Goal: Task Accomplishment & Management: Manage account settings

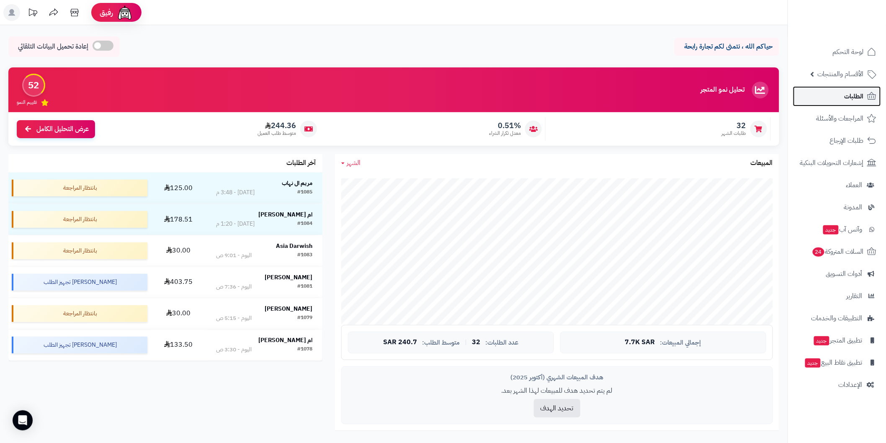
click at [352, 97] on link "الطلبات" at bounding box center [837, 96] width 88 height 20
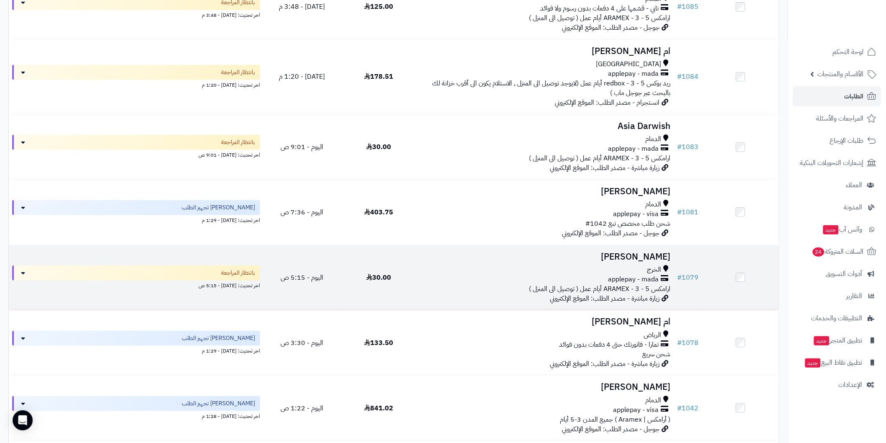
scroll to position [217, 0]
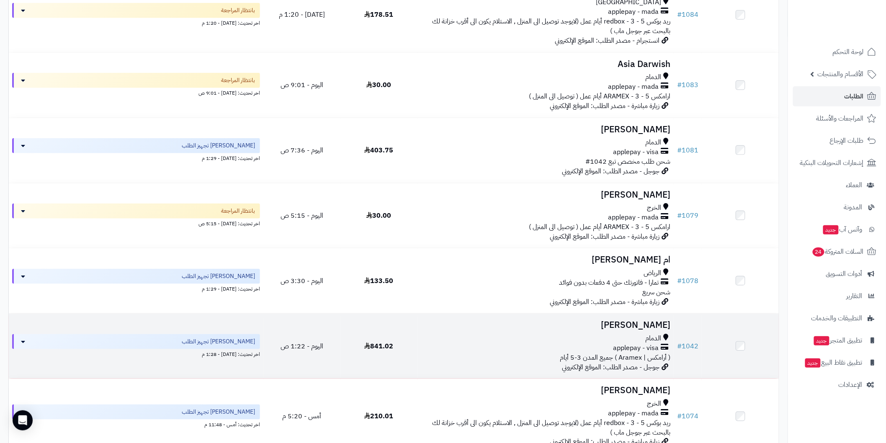
click at [614, 316] on td "Omar Alarfaj الدمام applepay - visa ( أرامكس | Aramex ) جميع المدن 3-5 أيام جوج…" at bounding box center [545, 346] width 256 height 65
click at [616, 316] on td "Omar Alarfaj الدمام applepay - visa ( أرامكس | Aramex ) جميع المدن 3-5 أيام جوج…" at bounding box center [545, 346] width 256 height 65
click at [625, 324] on h3 "Omar Alarfaj" at bounding box center [546, 325] width 250 height 10
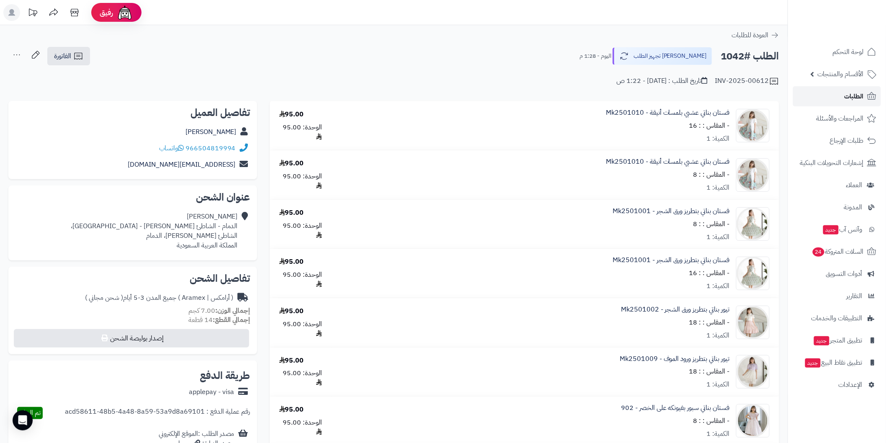
click at [845, 94] on span "الطلبات" at bounding box center [854, 96] width 19 height 12
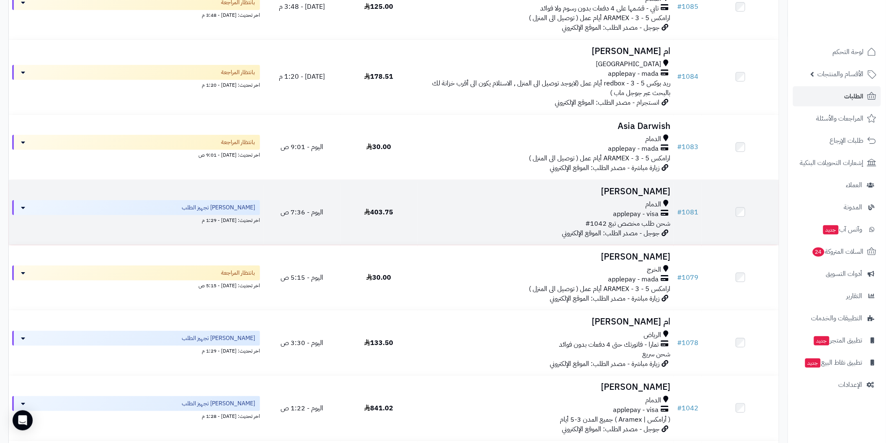
scroll to position [93, 0]
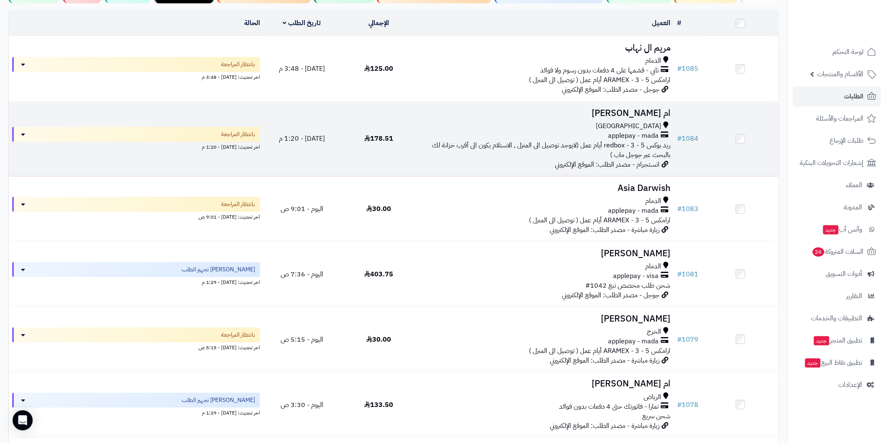
click at [624, 108] on h3 "ام [PERSON_NAME]" at bounding box center [546, 113] width 250 height 10
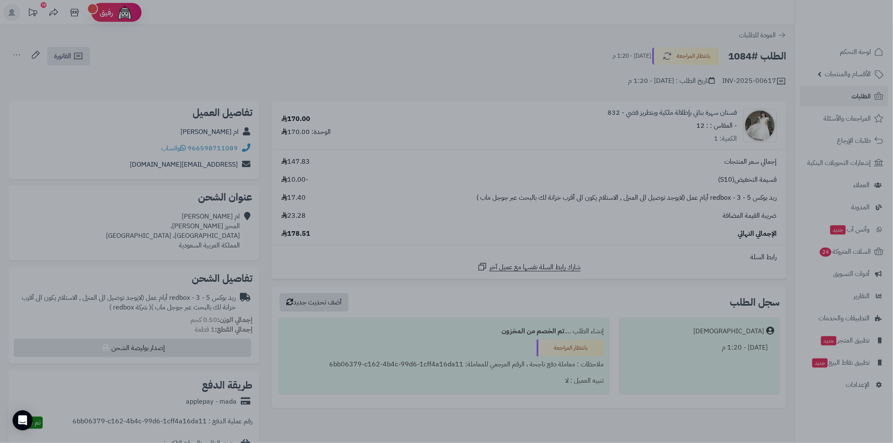
click at [361, 381] on div at bounding box center [446, 221] width 893 height 443
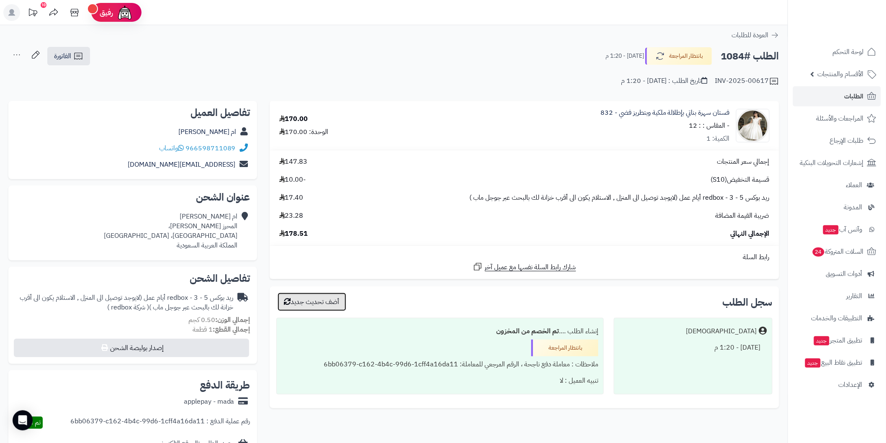
click at [306, 299] on button "أضف تحديث جديد" at bounding box center [312, 302] width 69 height 18
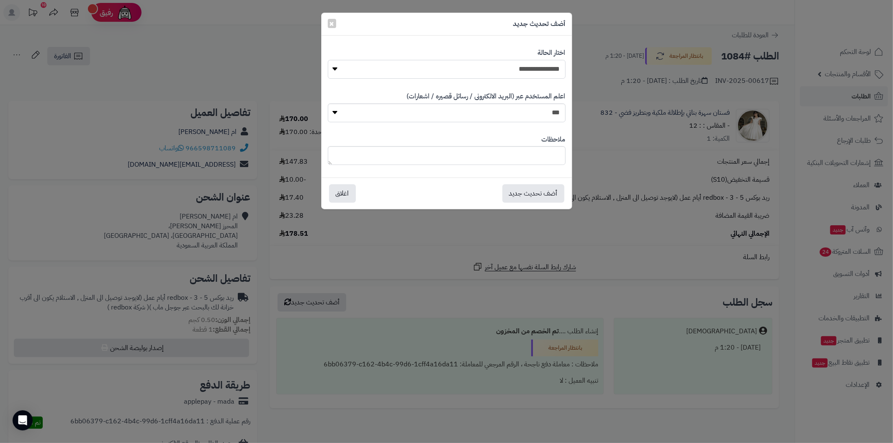
click at [456, 70] on select "**********" at bounding box center [447, 69] width 238 height 19
select select "*"
click at [328, 60] on select "**********" at bounding box center [447, 69] width 238 height 19
click at [344, 198] on button "اغلاق" at bounding box center [342, 193] width 27 height 18
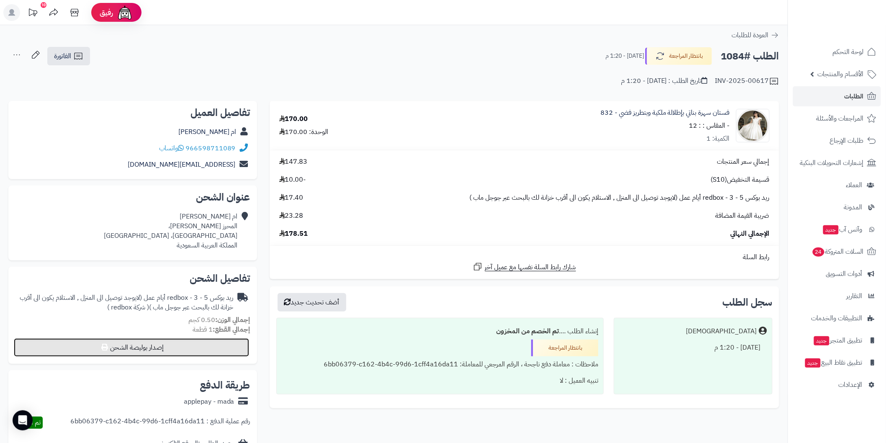
click at [235, 349] on button "إصدار بوليصة الشحن" at bounding box center [131, 347] width 235 height 18
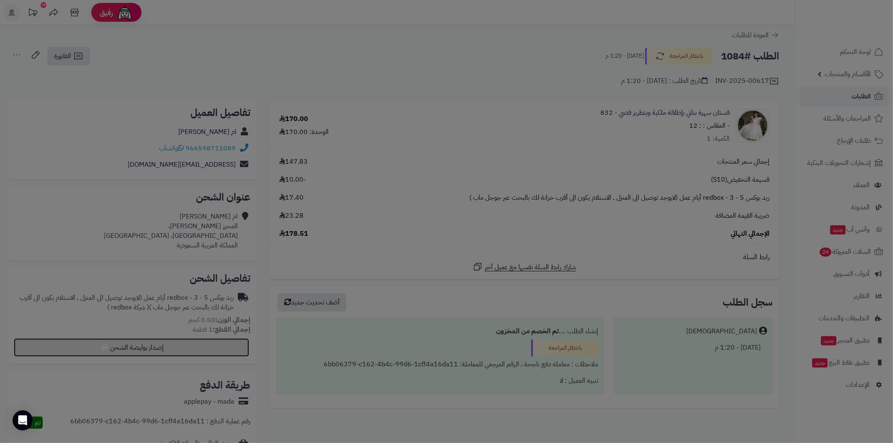
select select "******"
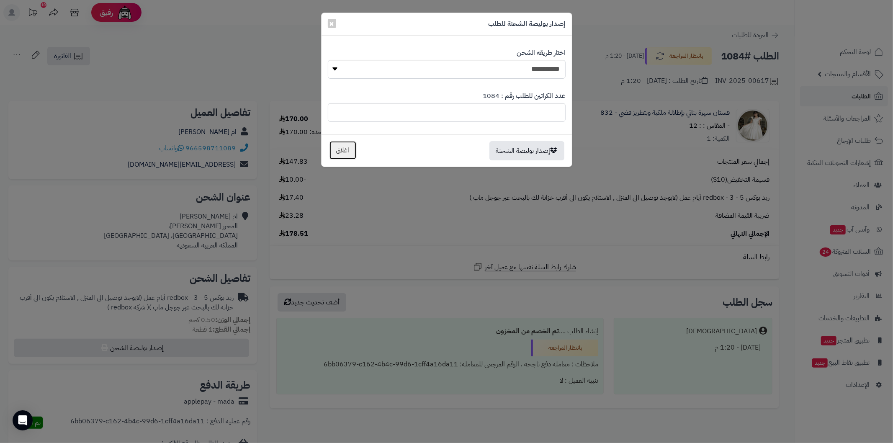
click at [347, 151] on button "اغلاق" at bounding box center [343, 150] width 28 height 19
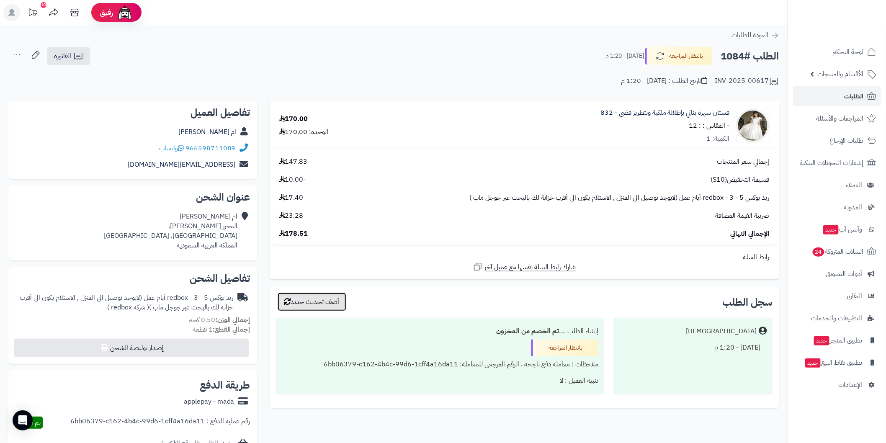
click at [327, 298] on button "أضف تحديث جديد" at bounding box center [312, 302] width 69 height 18
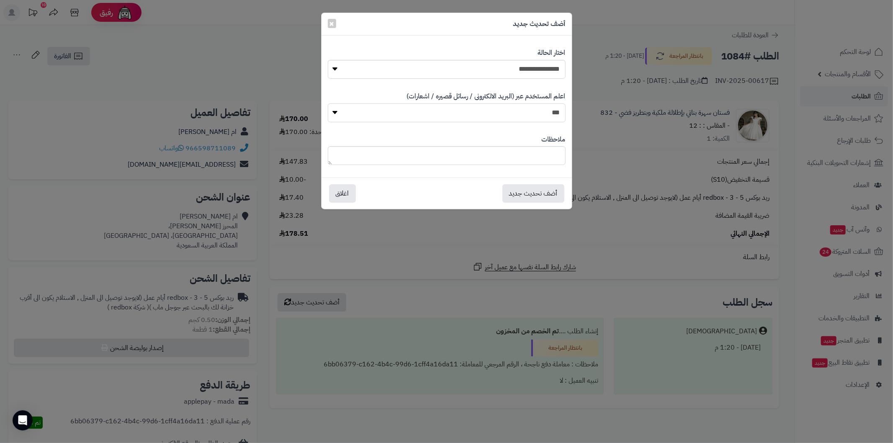
click at [516, 114] on select "*** **" at bounding box center [447, 112] width 238 height 19
click at [531, 193] on button "أضف تحديث جديد" at bounding box center [534, 193] width 62 height 18
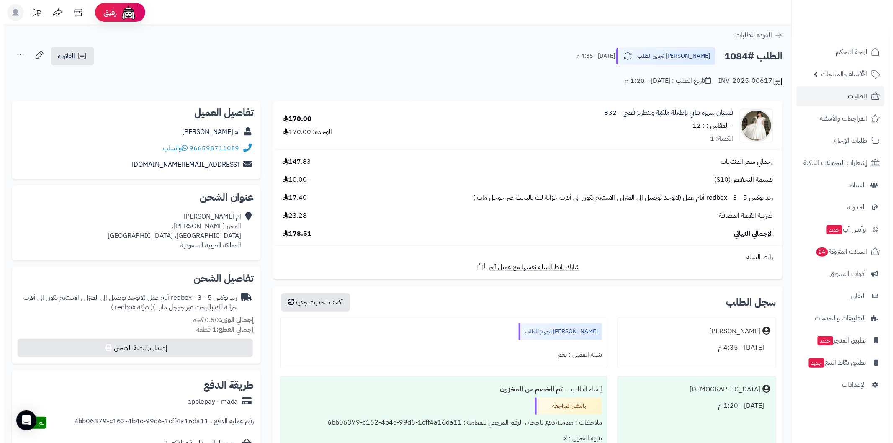
scroll to position [31, 0]
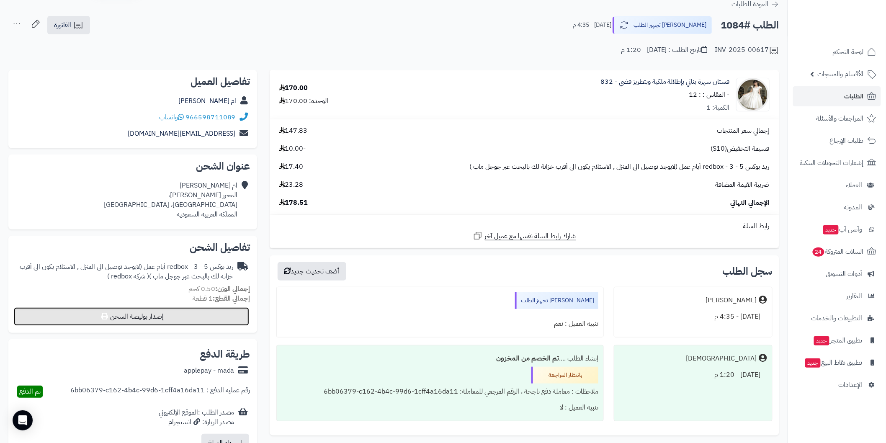
click at [240, 323] on button "إصدار بوليصة الشحن" at bounding box center [131, 316] width 235 height 18
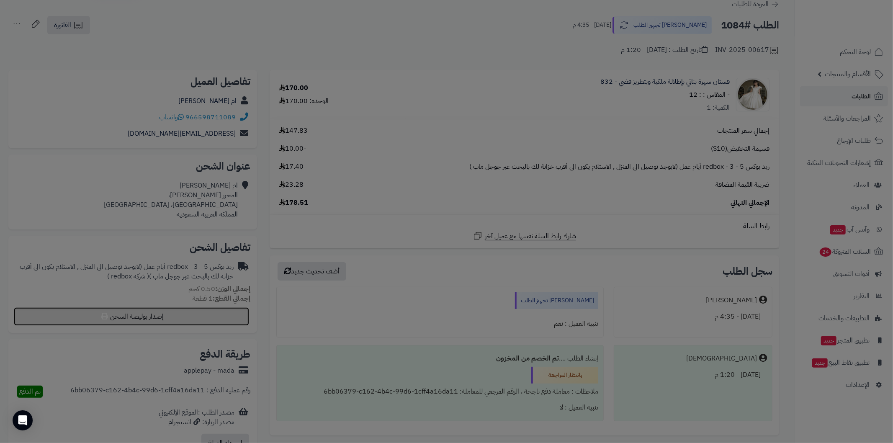
select select "******"
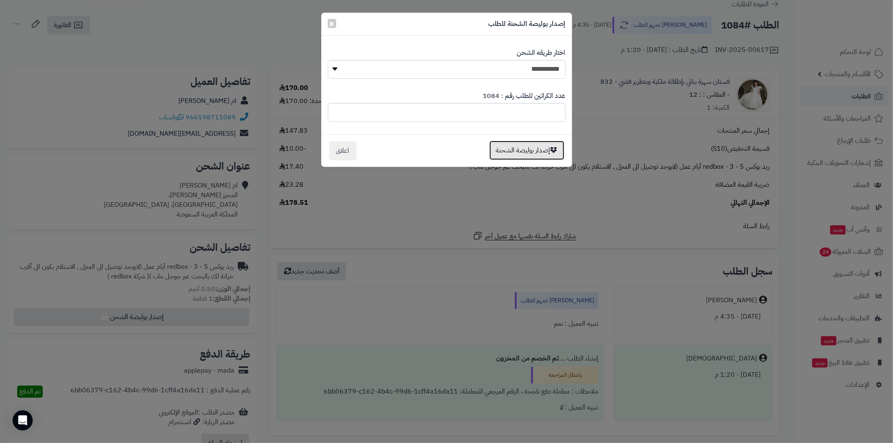
click at [508, 147] on button "إصدار بوليصة الشحنة" at bounding box center [527, 150] width 75 height 19
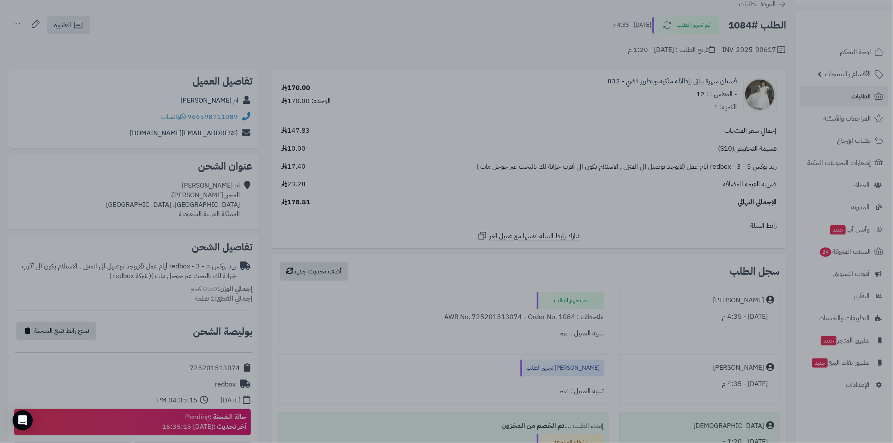
click at [293, 321] on div at bounding box center [446, 221] width 893 height 443
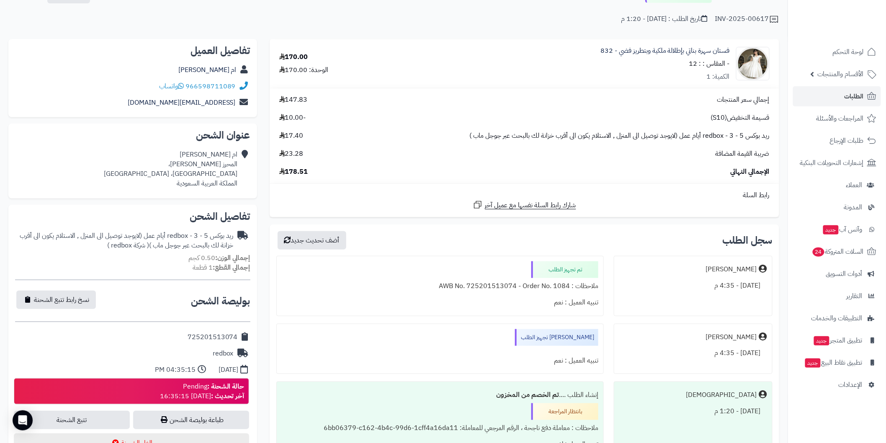
scroll to position [93, 0]
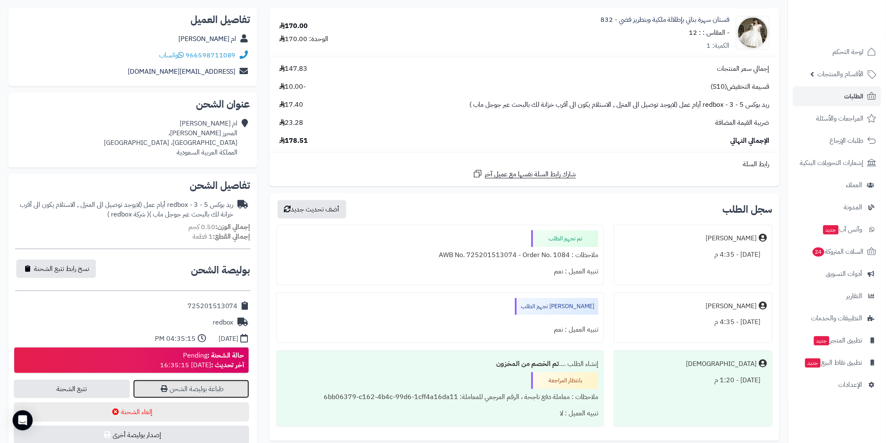
click at [204, 385] on link "طباعة بوليصة الشحن" at bounding box center [191, 389] width 116 height 18
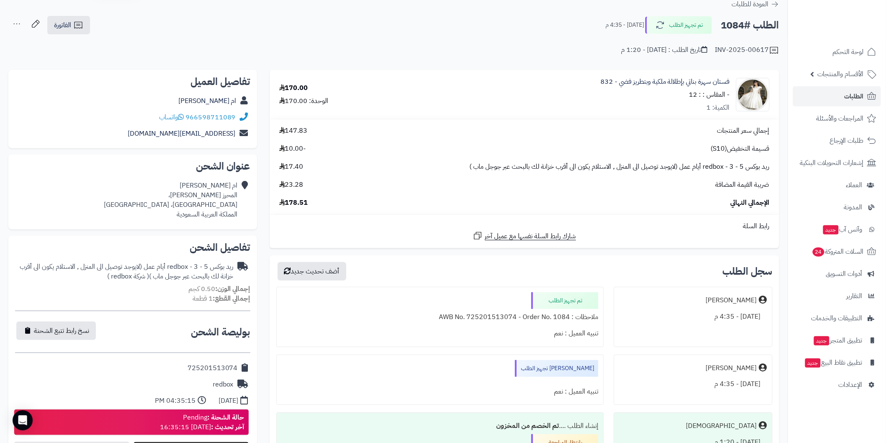
scroll to position [0, 0]
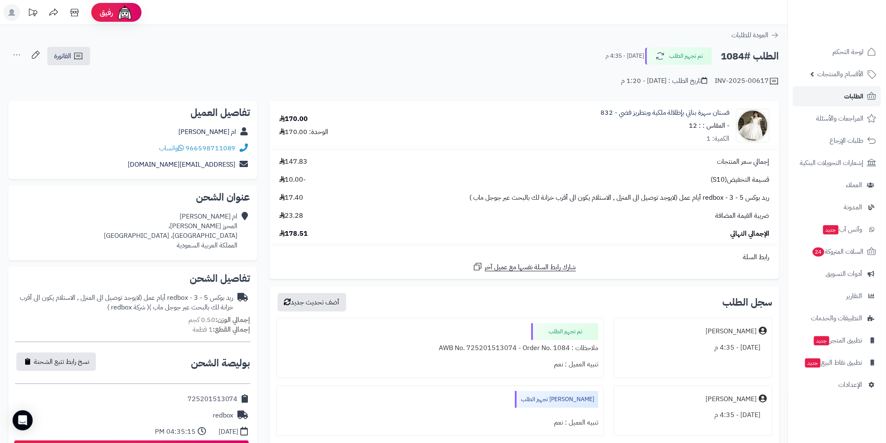
click at [831, 95] on link "الطلبات" at bounding box center [837, 96] width 88 height 20
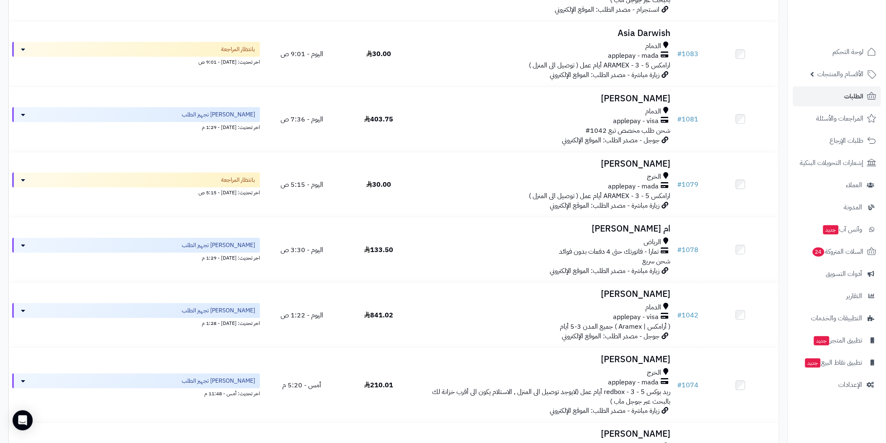
scroll to position [279, 0]
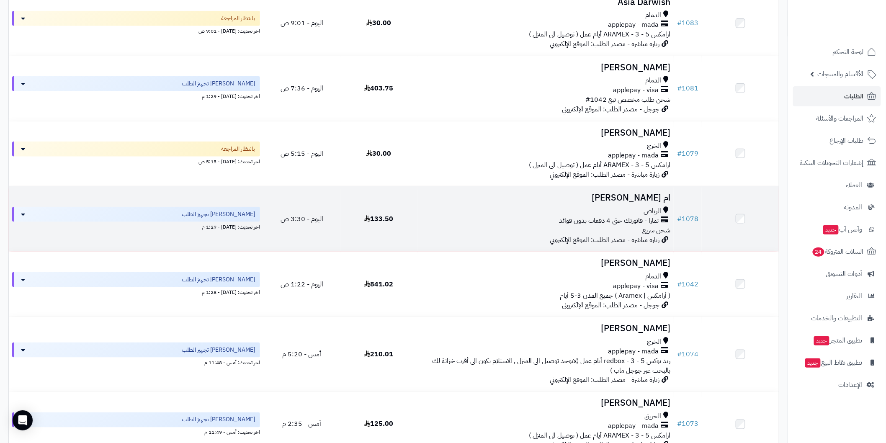
click at [622, 196] on h3 "ام [PERSON_NAME]" at bounding box center [546, 198] width 250 height 10
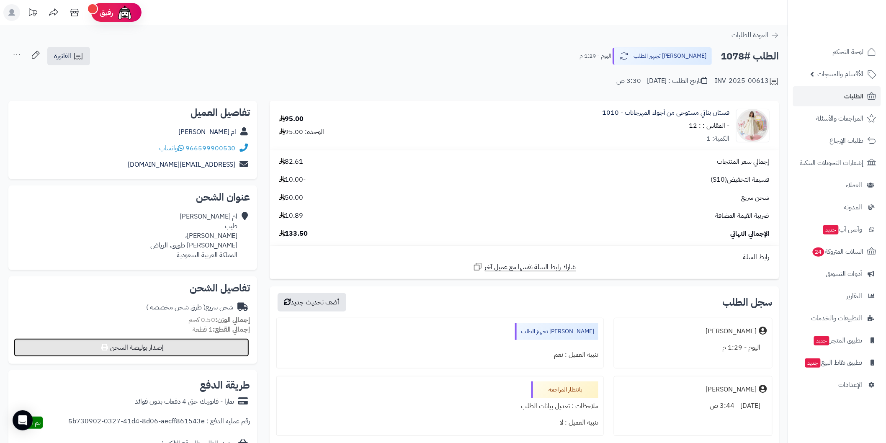
click at [238, 341] on button "إصدار بوليصة الشحن" at bounding box center [131, 347] width 235 height 18
select select
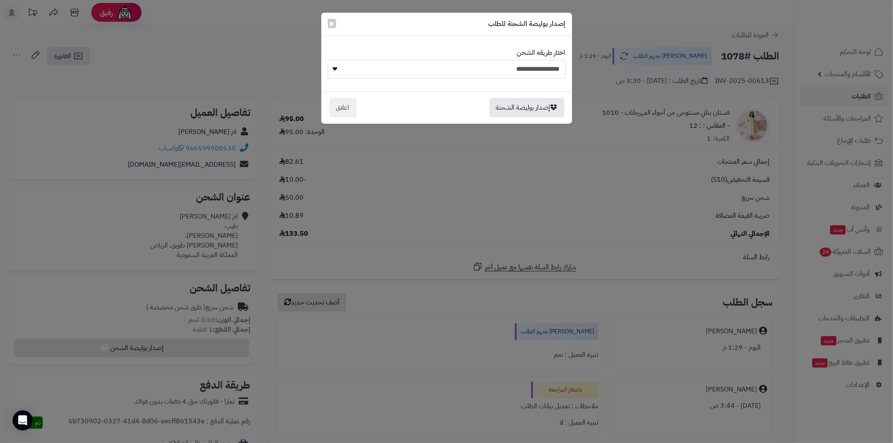
click at [366, 69] on select "**********" at bounding box center [447, 69] width 238 height 19
click at [351, 110] on button "اغلاق" at bounding box center [343, 107] width 28 height 19
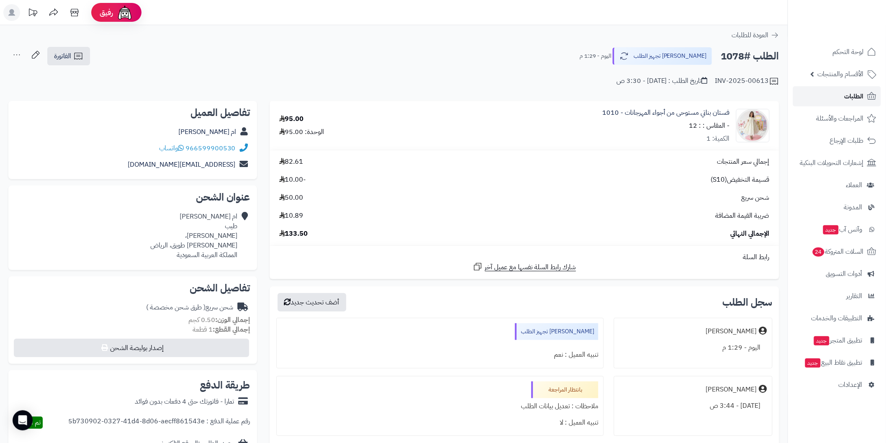
click at [816, 97] on link "الطلبات" at bounding box center [837, 96] width 88 height 20
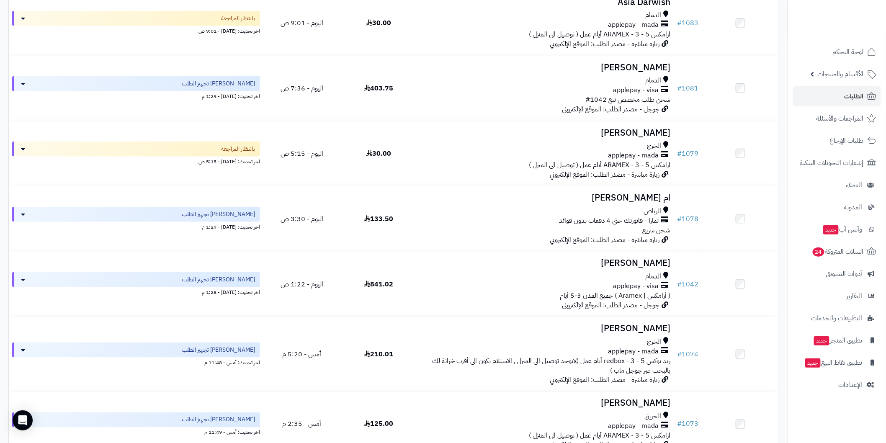
scroll to position [341, 0]
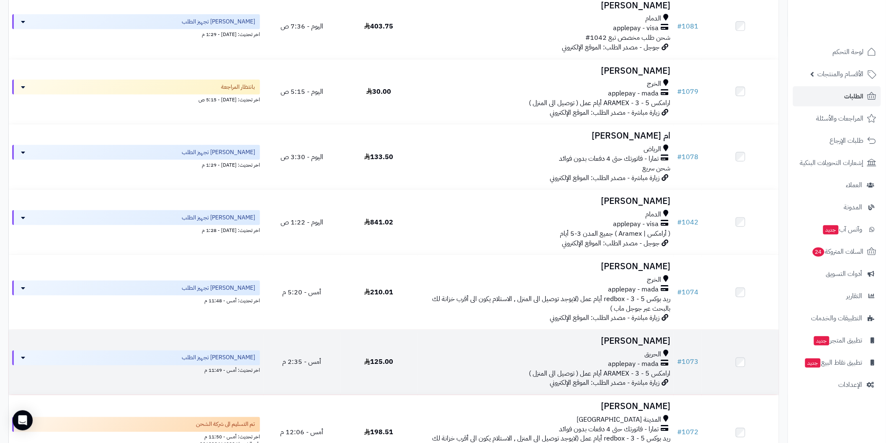
click at [668, 337] on h3 "[PERSON_NAME]" at bounding box center [546, 342] width 250 height 10
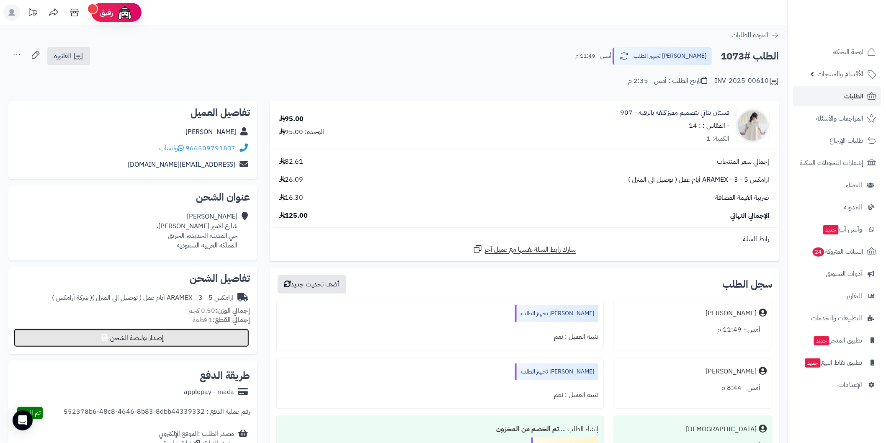
click at [211, 340] on button "إصدار بوليصة الشحن" at bounding box center [131, 338] width 235 height 18
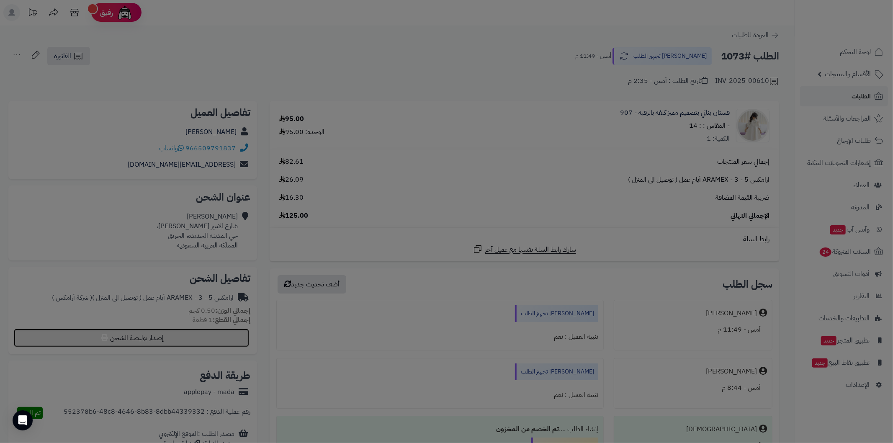
select select "******"
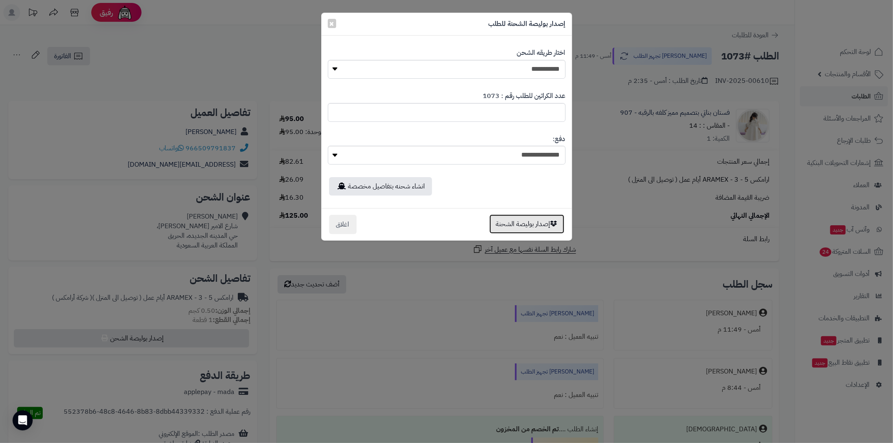
click at [498, 224] on button "إصدار بوليصة الشحنة" at bounding box center [527, 223] width 75 height 19
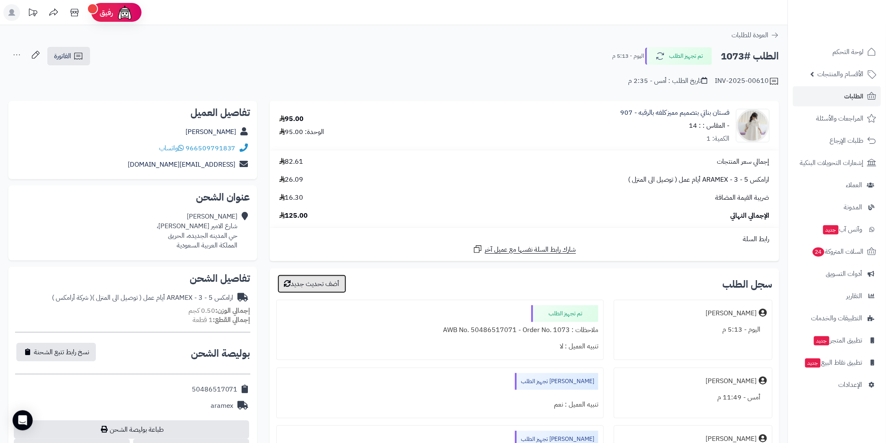
click at [339, 283] on button "أضف تحديث جديد" at bounding box center [312, 284] width 69 height 18
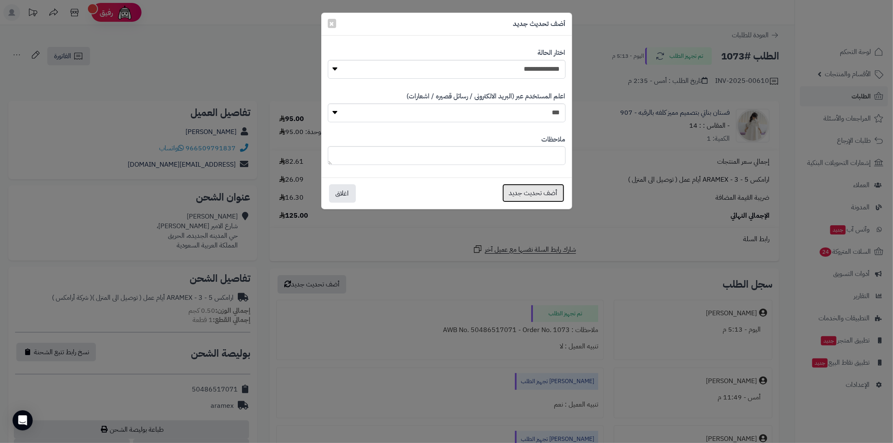
click at [520, 196] on button "أضف تحديث جديد" at bounding box center [534, 193] width 62 height 18
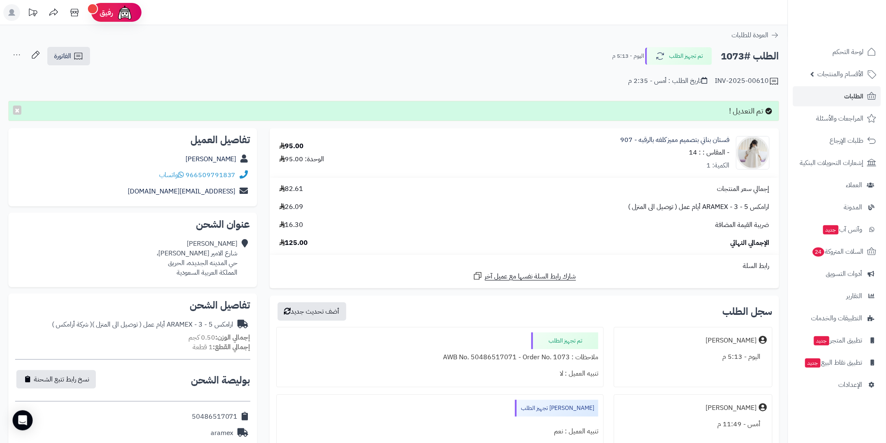
scroll to position [62, 0]
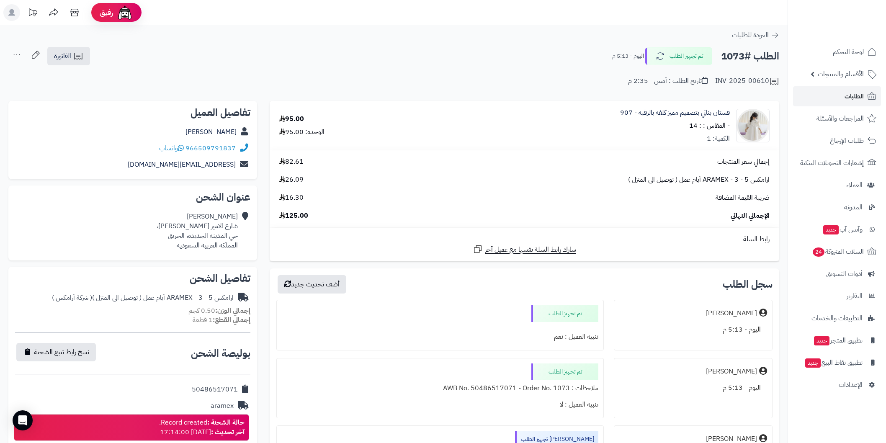
scroll to position [61, 0]
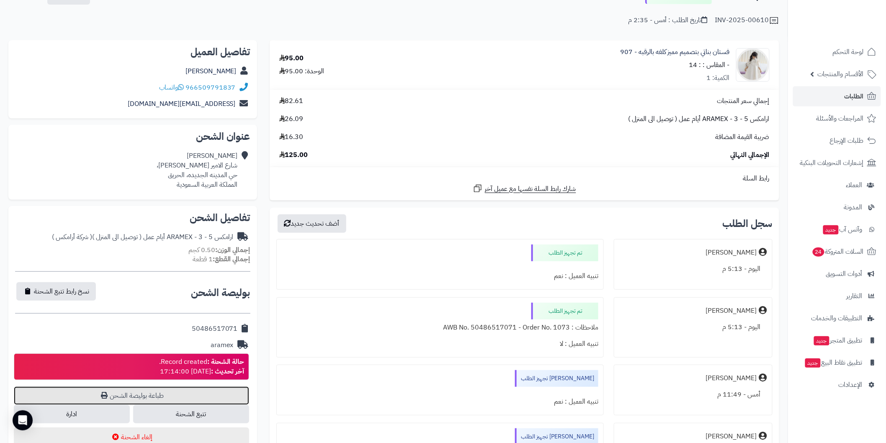
click at [235, 396] on link "طباعة بوليصة الشحن" at bounding box center [131, 396] width 235 height 18
click at [845, 94] on span "الطلبات" at bounding box center [854, 96] width 19 height 12
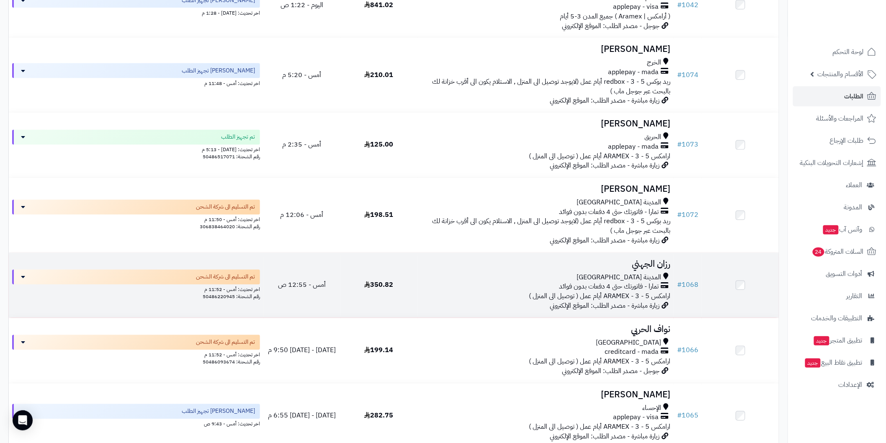
scroll to position [620, 0]
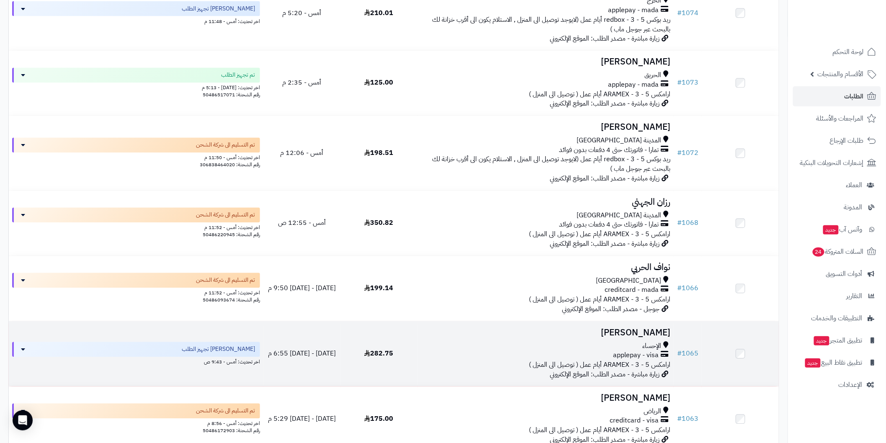
click at [690, 348] on td "# 1065" at bounding box center [688, 354] width 28 height 65
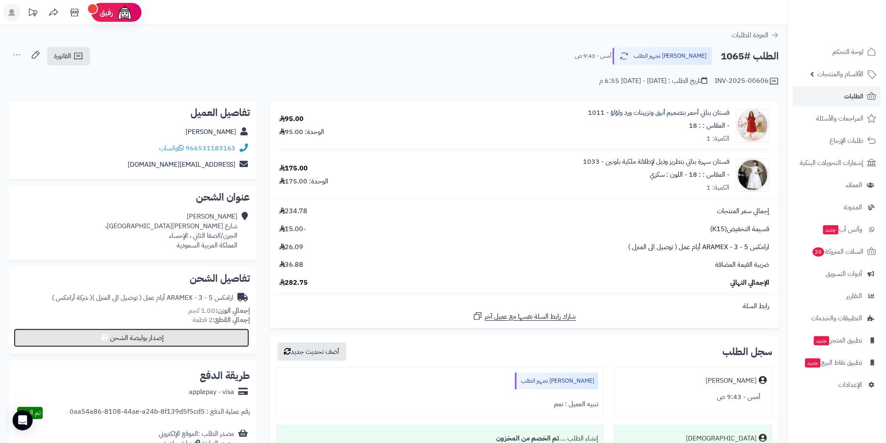
click at [216, 334] on button "إصدار بوليصة الشحن" at bounding box center [131, 338] width 235 height 18
select select "******"
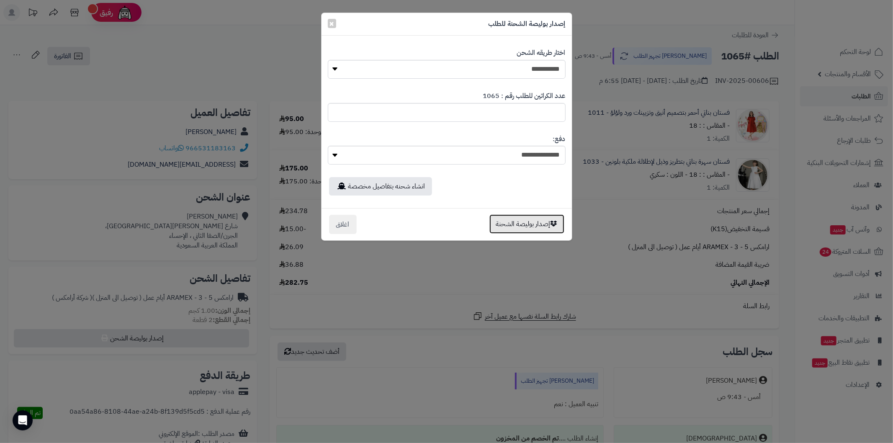
click at [521, 228] on button "إصدار بوليصة الشحنة" at bounding box center [527, 223] width 75 height 19
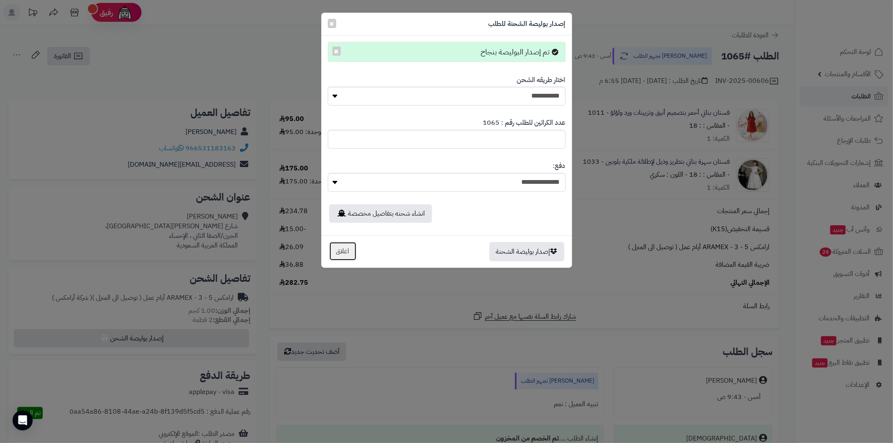
click at [344, 254] on button "اغلاق" at bounding box center [343, 251] width 28 height 19
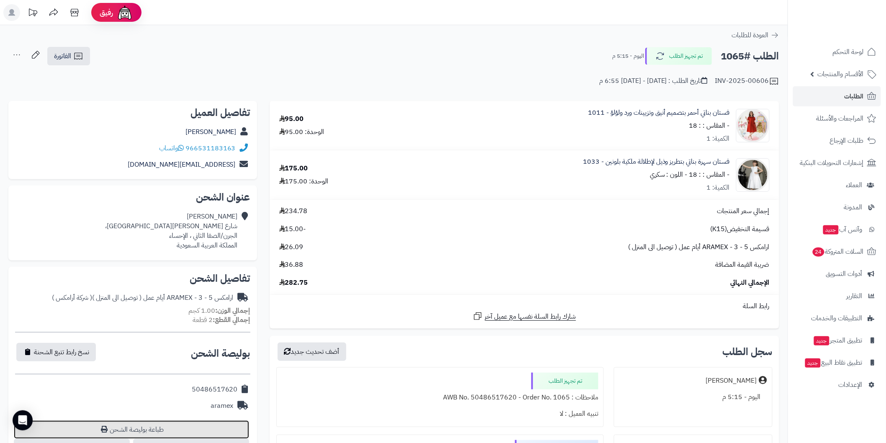
click at [212, 430] on link "طباعة بوليصة الشحن" at bounding box center [131, 429] width 235 height 18
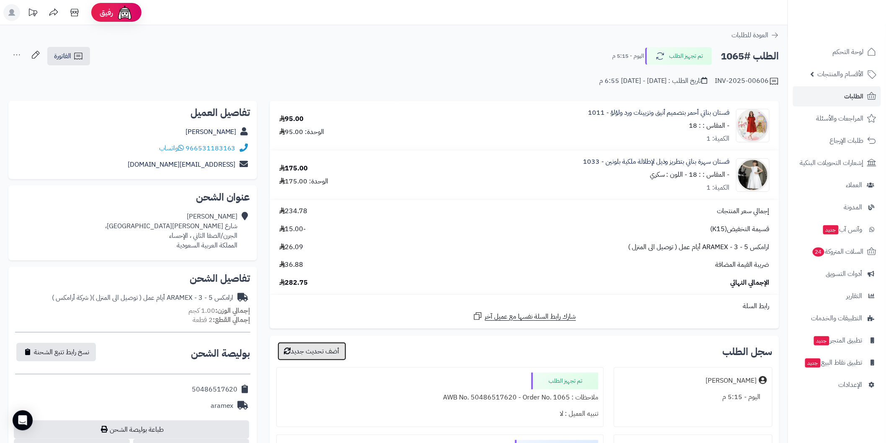
click at [340, 349] on button "أضف تحديث جديد" at bounding box center [312, 351] width 69 height 18
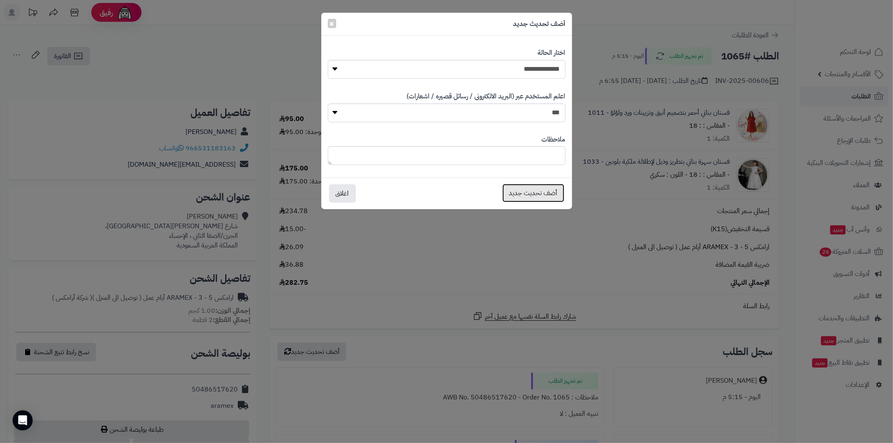
click at [535, 198] on button "أضف تحديث جديد" at bounding box center [534, 193] width 62 height 18
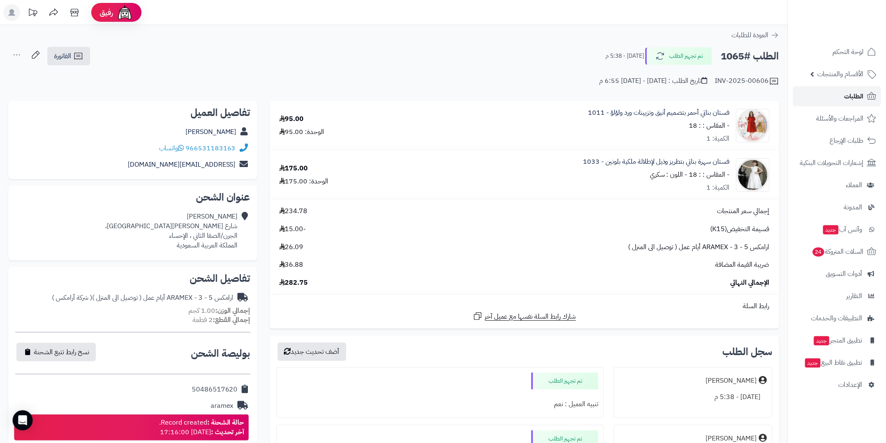
click at [836, 92] on link "الطلبات" at bounding box center [837, 96] width 88 height 20
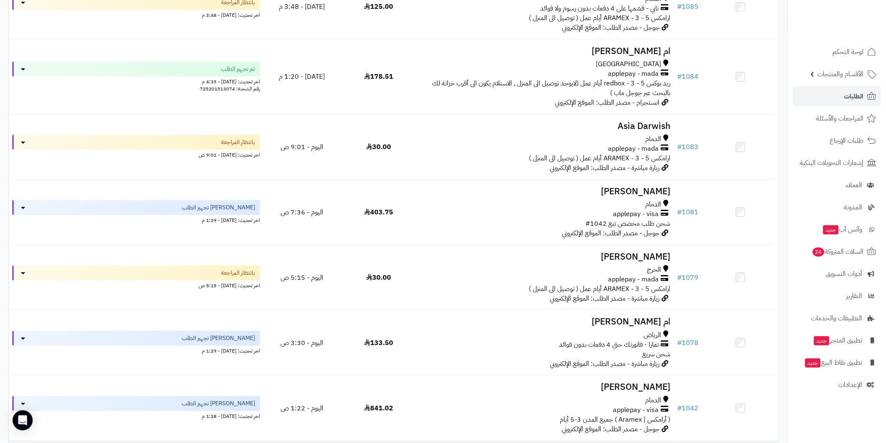
scroll to position [124, 0]
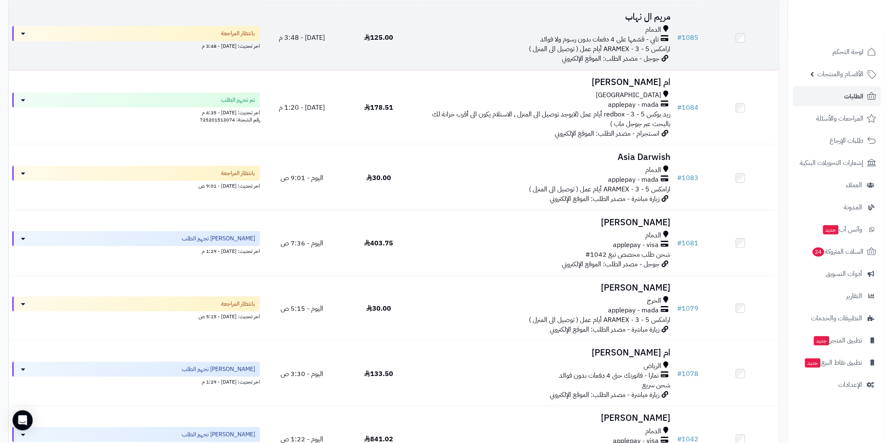
click at [634, 13] on h3 "مريم ال نهاب" at bounding box center [546, 17] width 250 height 10
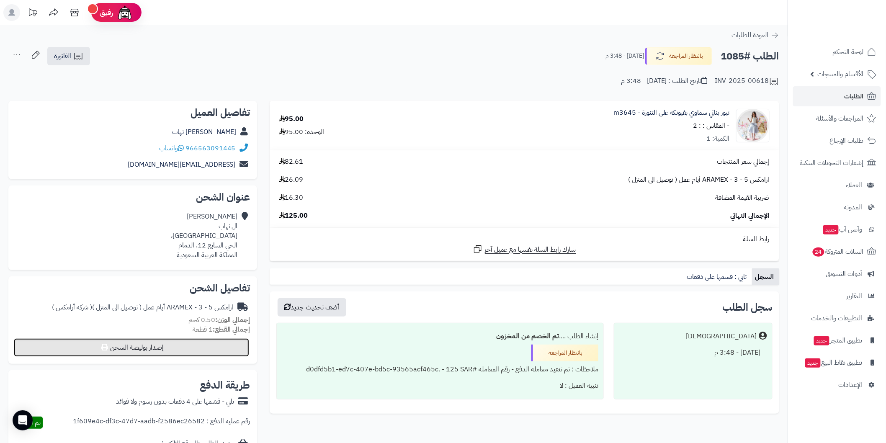
click at [241, 348] on button "إصدار بوليصة الشحن" at bounding box center [131, 347] width 235 height 18
select select "******"
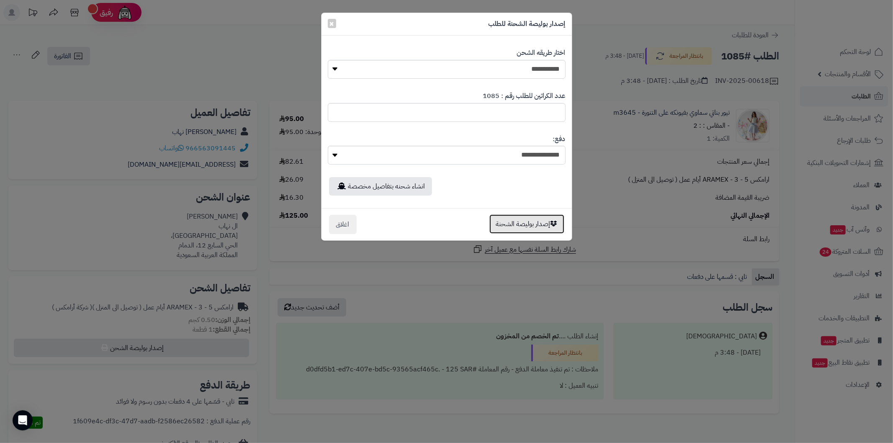
click at [513, 222] on button "إصدار بوليصة الشحنة" at bounding box center [527, 223] width 75 height 19
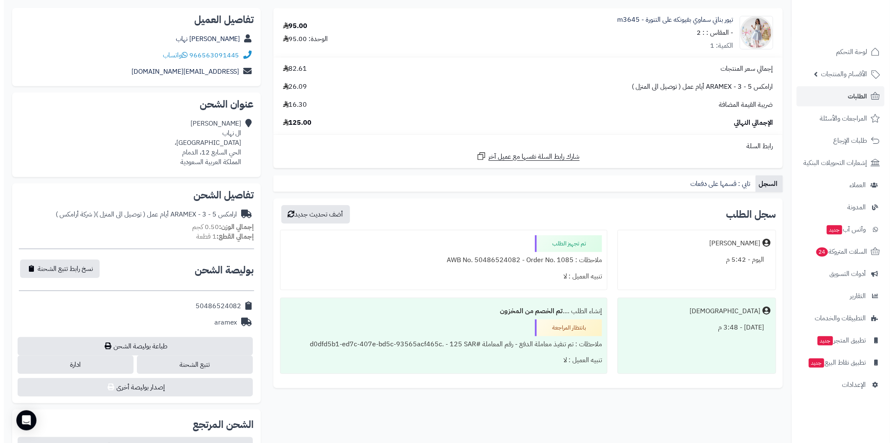
scroll to position [124, 0]
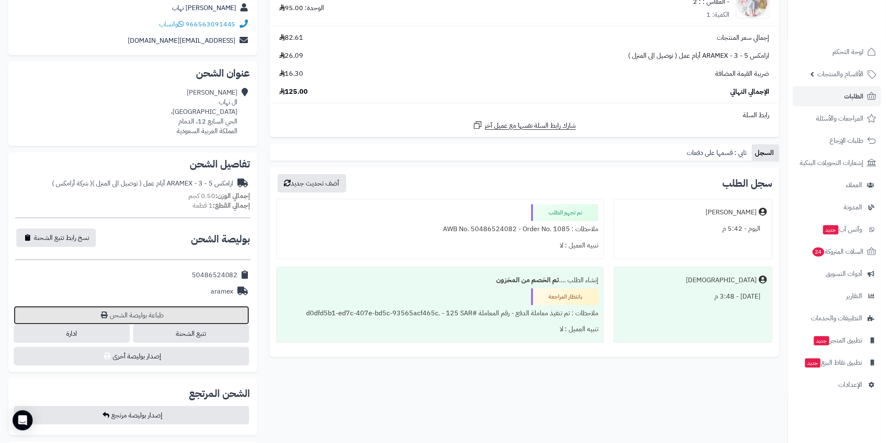
click at [246, 306] on link "طباعة بوليصة الشحن" at bounding box center [131, 315] width 235 height 18
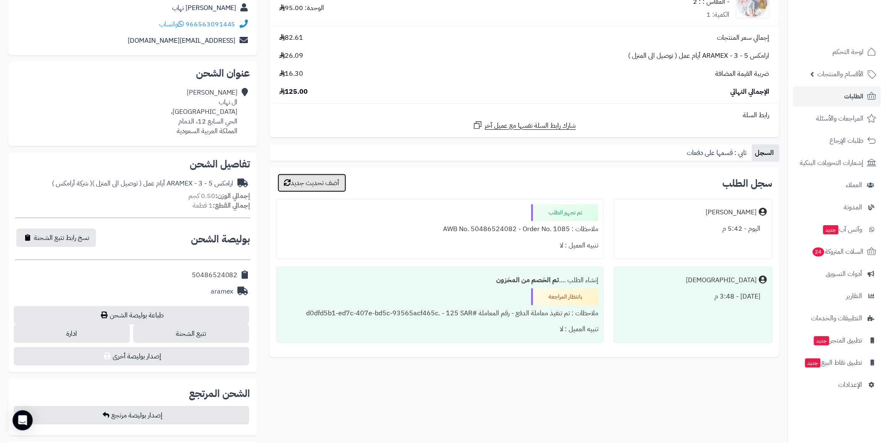
click at [320, 185] on button "أضف تحديث جديد" at bounding box center [312, 183] width 69 height 18
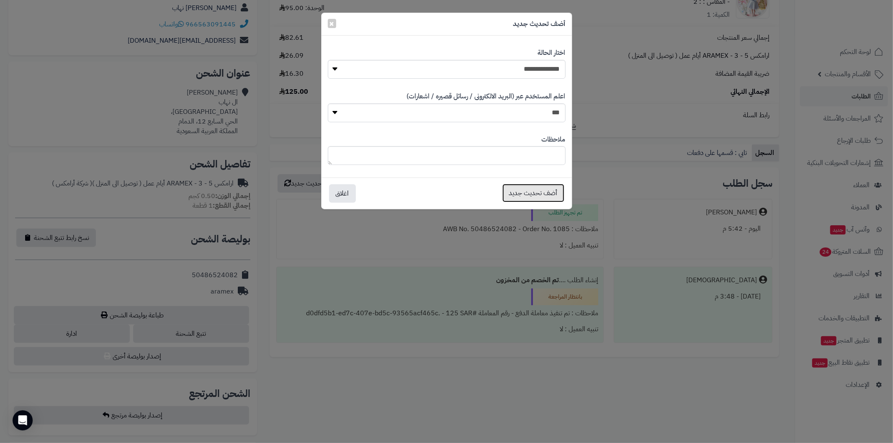
click at [539, 193] on button "أضف تحديث جديد" at bounding box center [534, 193] width 62 height 18
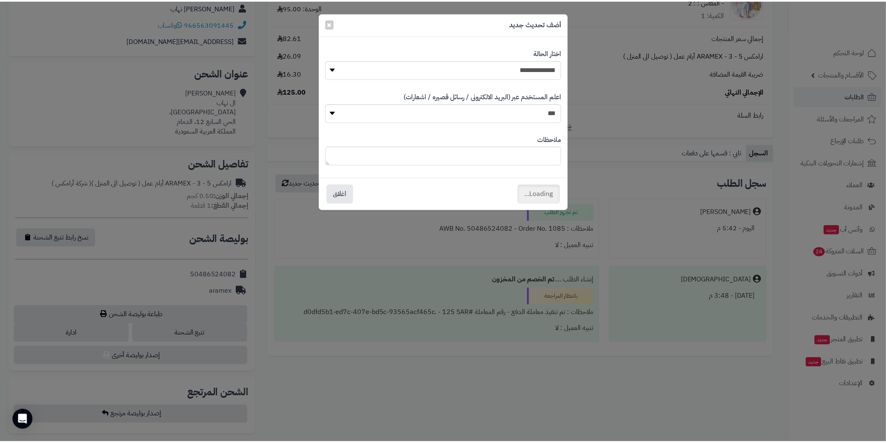
scroll to position [151, 0]
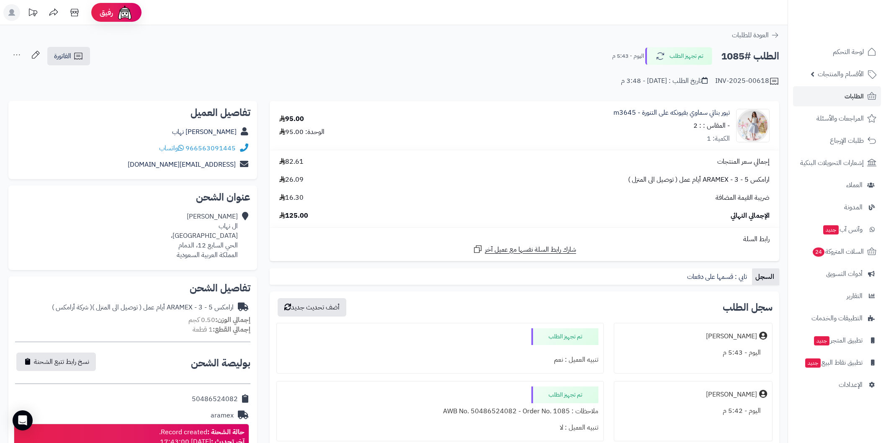
scroll to position [124, 0]
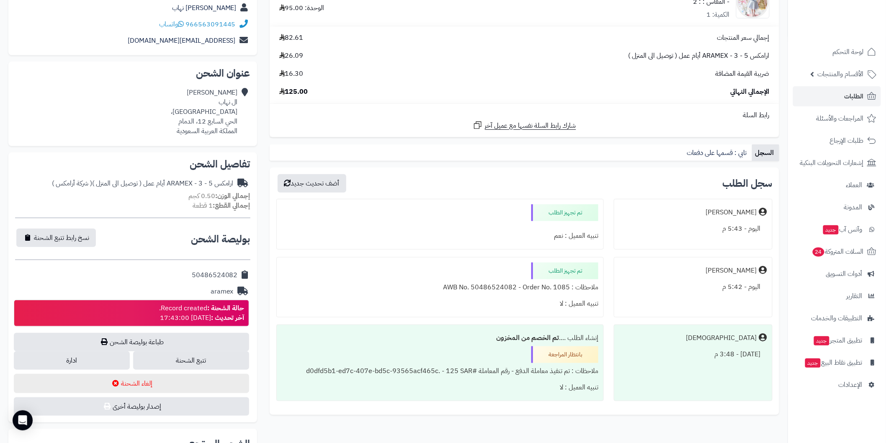
click at [557, 168] on div "سجل الطلب أضف تحديث جديد [PERSON_NAME] [DATE] - 5:43 م تم تجهيز الطلب تنبيه الع…" at bounding box center [525, 291] width 510 height 247
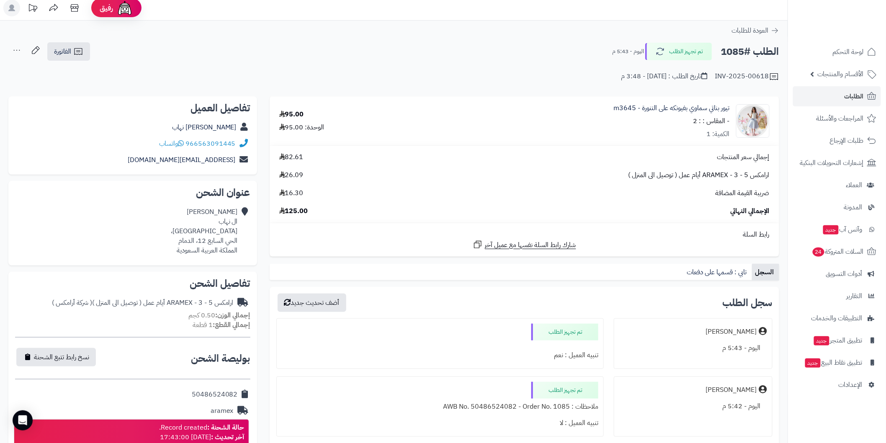
scroll to position [0, 0]
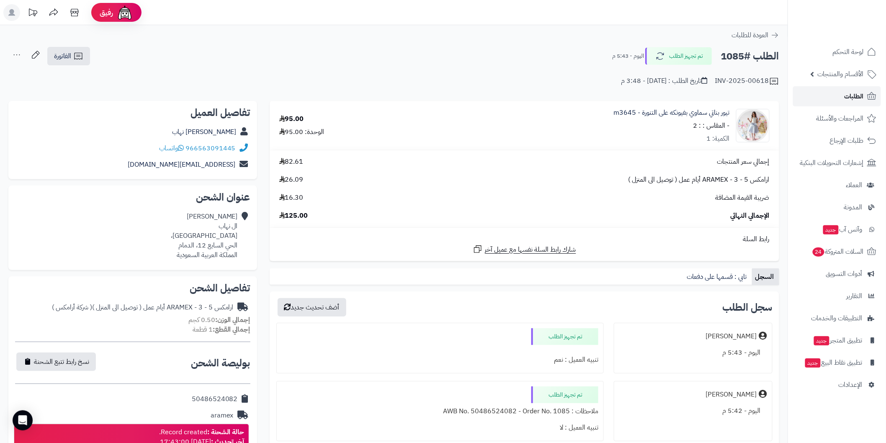
click at [830, 91] on link "الطلبات" at bounding box center [837, 96] width 88 height 20
